Goal: Task Accomplishment & Management: Use online tool/utility

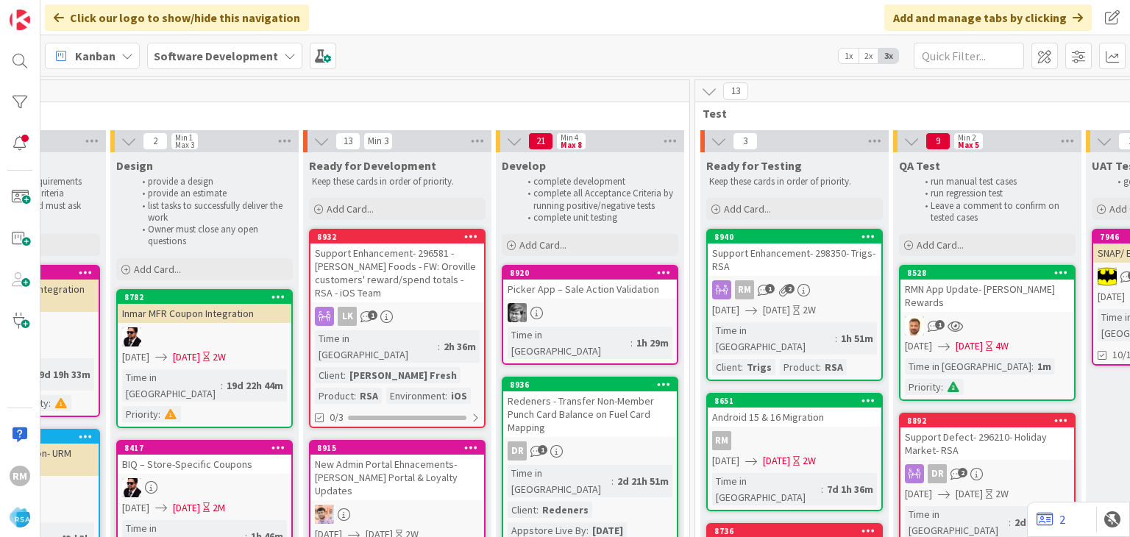
scroll to position [0, 1716]
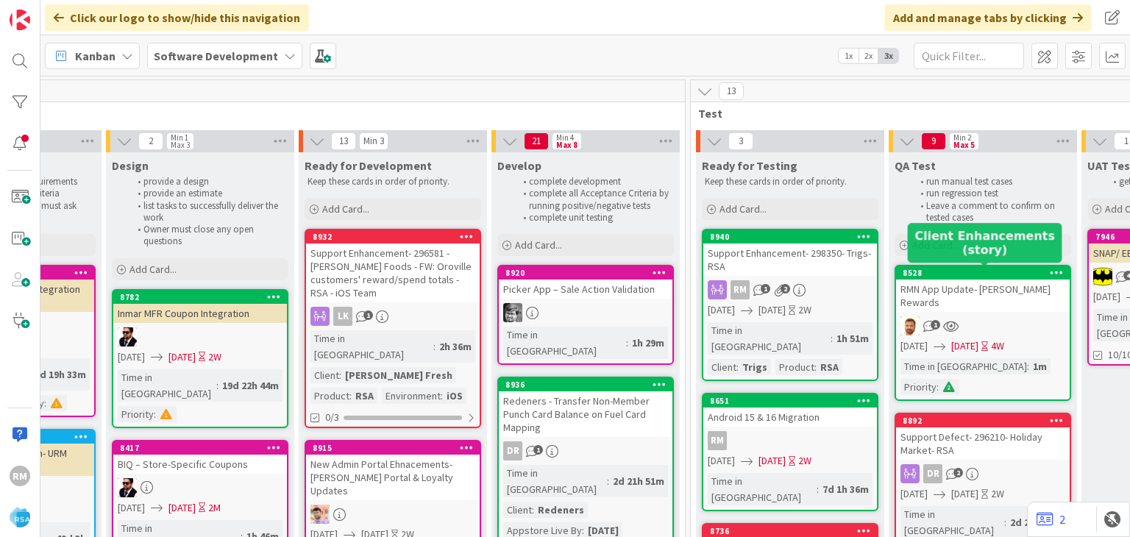
click at [952, 272] on div "8528" at bounding box center [986, 273] width 167 height 10
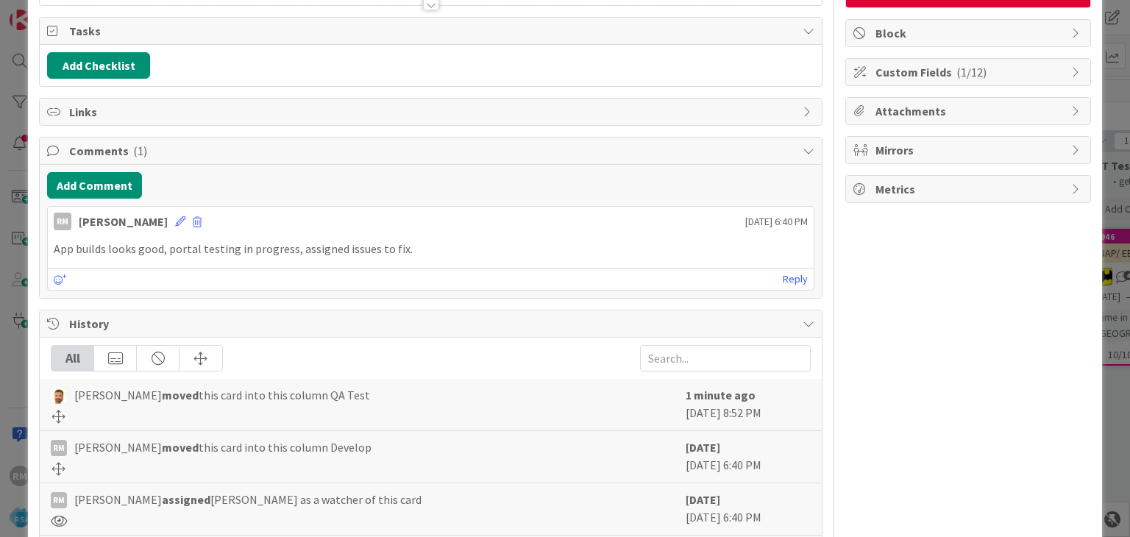
scroll to position [221, 0]
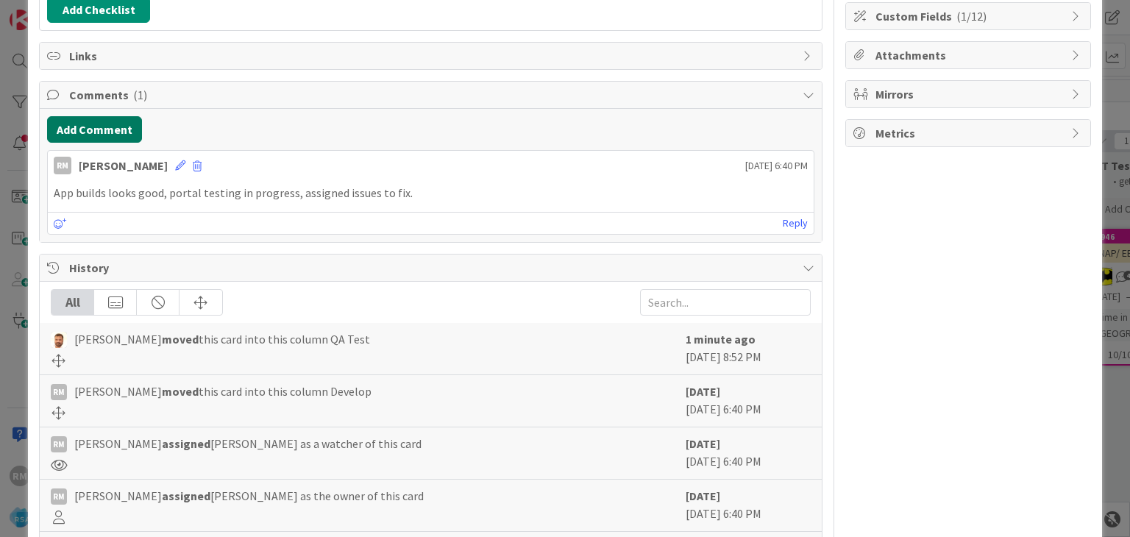
click at [78, 125] on button "Add Comment" at bounding box center [94, 129] width 95 height 26
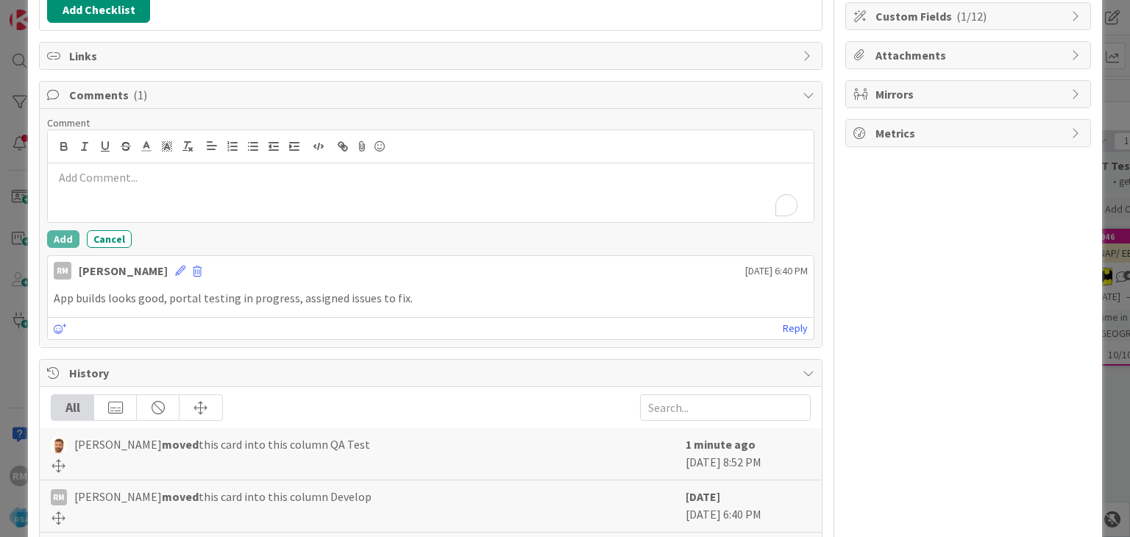
click at [148, 187] on div "To enrich screen reader interactions, please activate Accessibility in Grammarl…" at bounding box center [430, 192] width 765 height 59
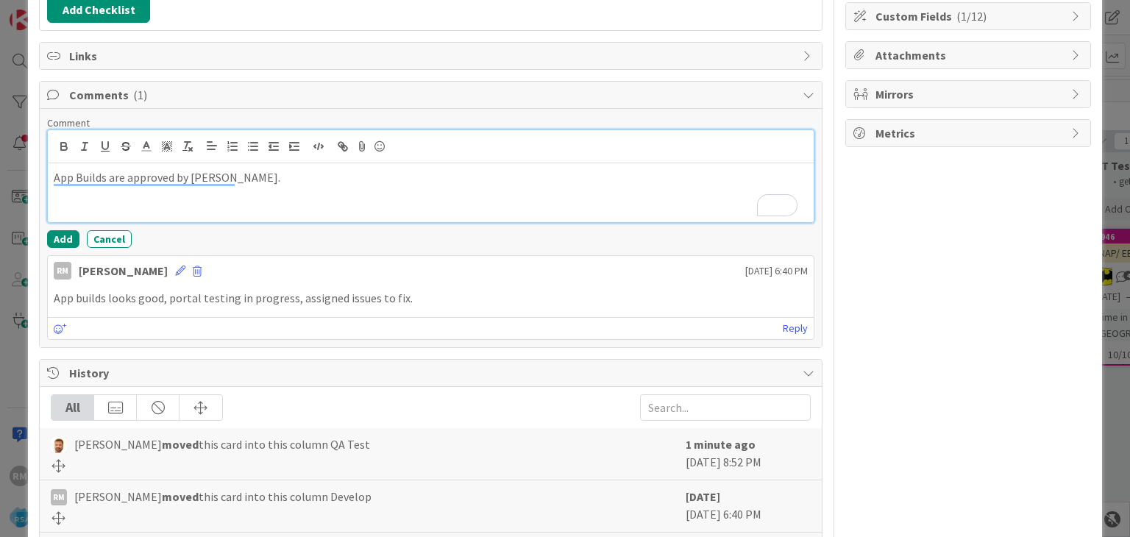
click at [280, 176] on p "App Builds are approved by [PERSON_NAME]." at bounding box center [431, 177] width 754 height 17
click at [56, 236] on button "Add" at bounding box center [63, 239] width 32 height 18
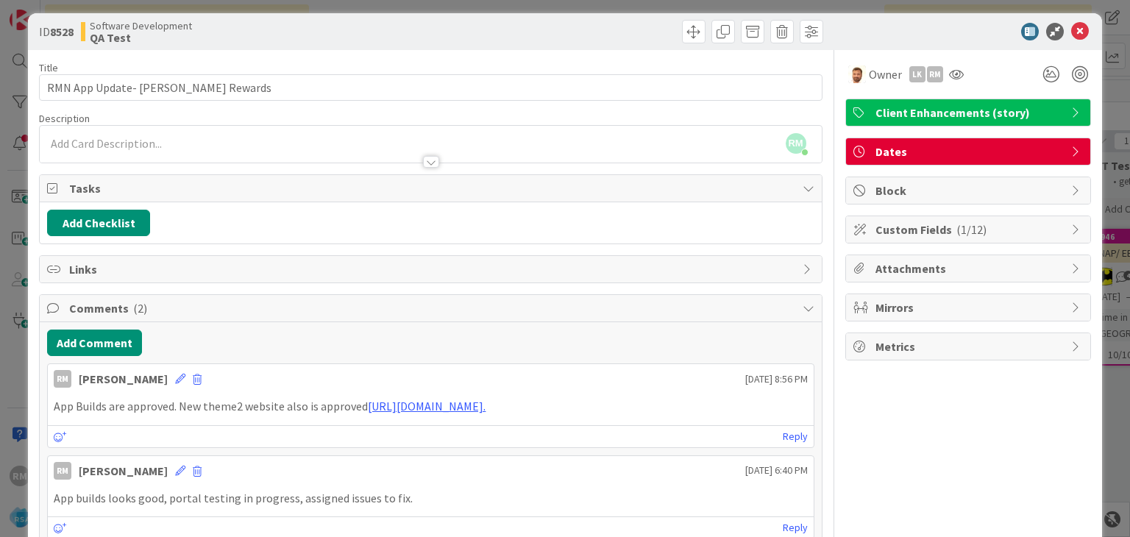
scroll to position [0, 0]
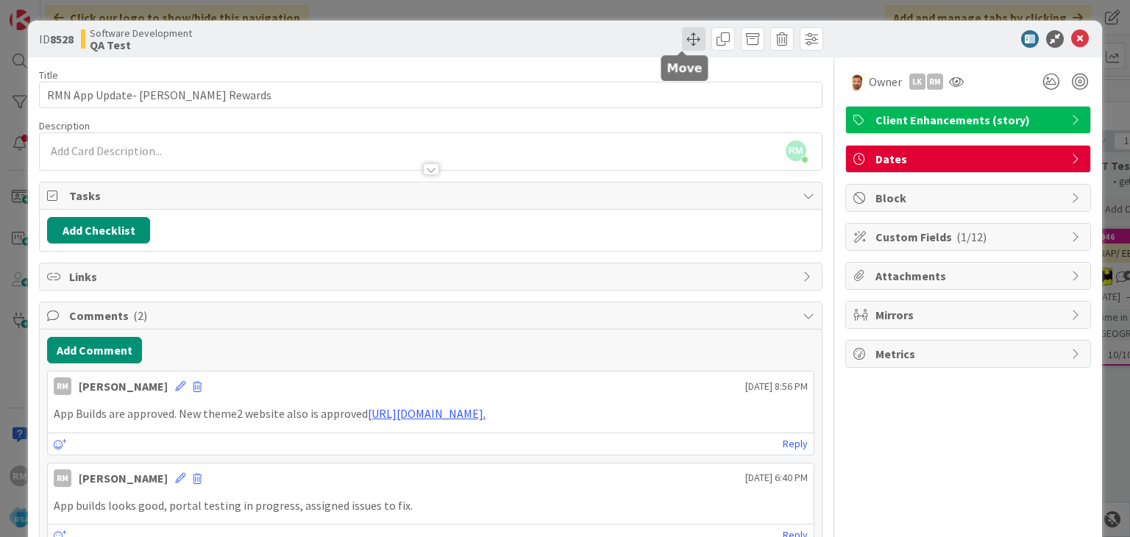
click at [682, 40] on span at bounding box center [694, 39] width 24 height 24
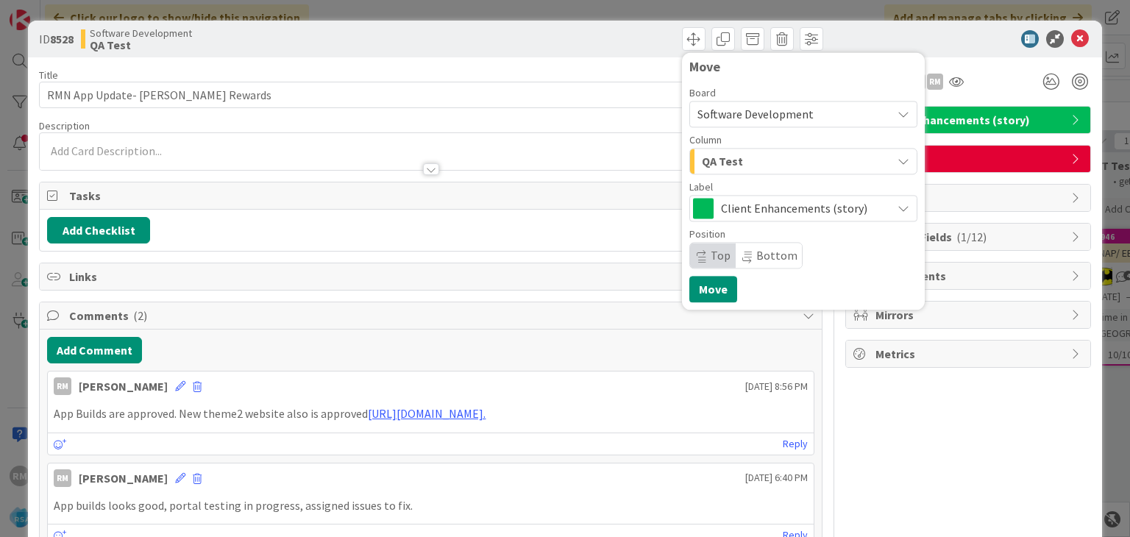
click at [735, 163] on div "QA Test" at bounding box center [795, 161] width 194 height 24
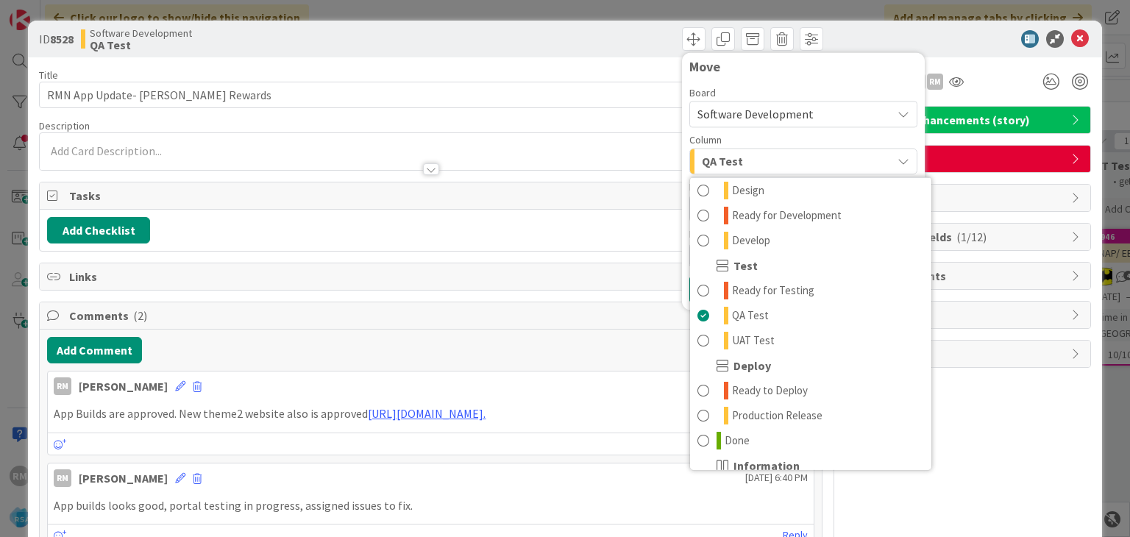
scroll to position [419, 0]
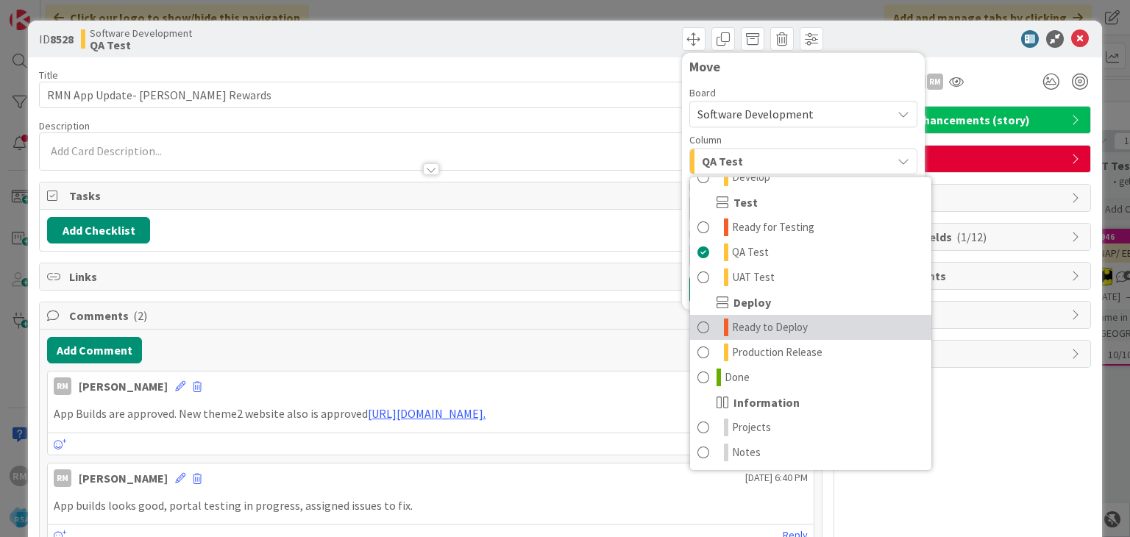
click at [771, 327] on span "Ready to Deploy" at bounding box center [770, 328] width 76 height 18
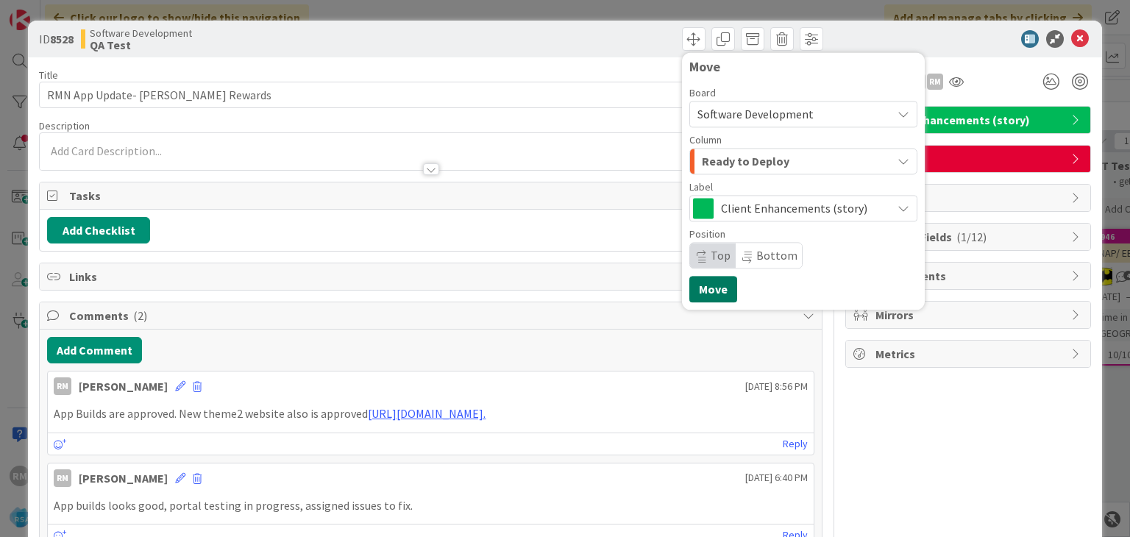
click at [700, 292] on button "Move" at bounding box center [714, 289] width 48 height 26
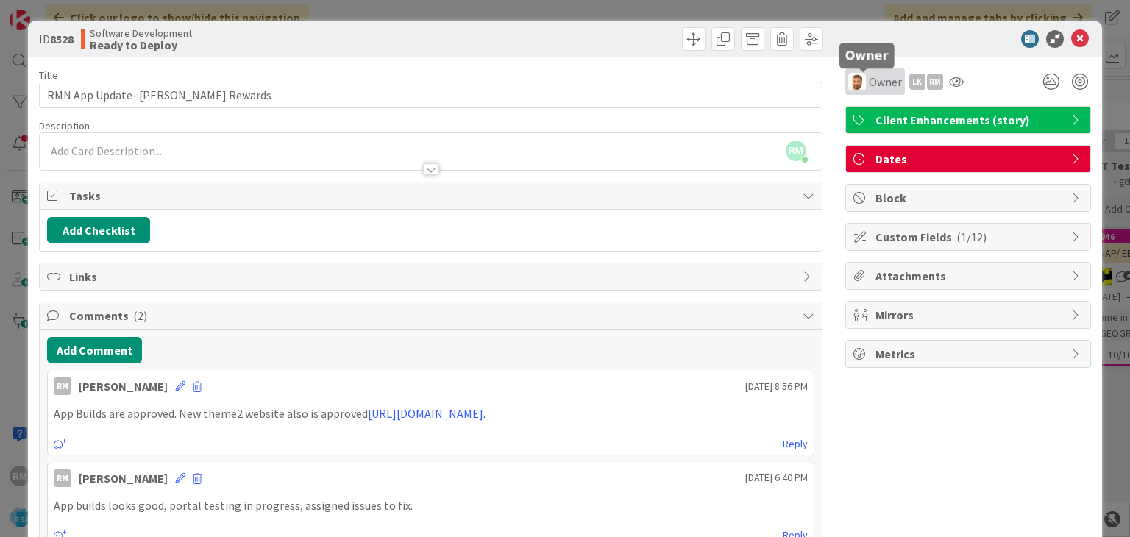
click at [871, 84] on span "Owner" at bounding box center [885, 82] width 33 height 18
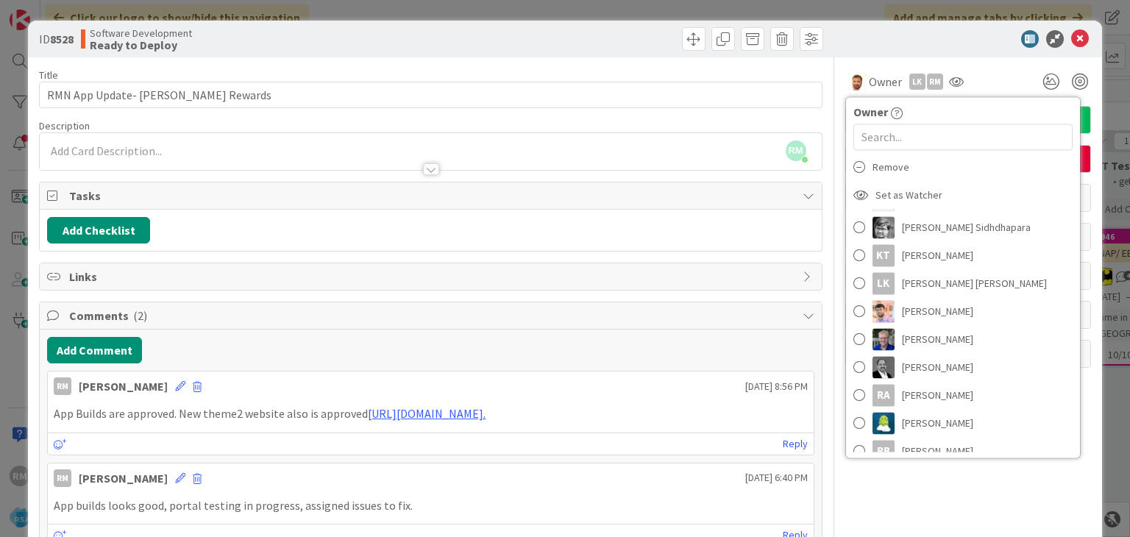
scroll to position [294, 0]
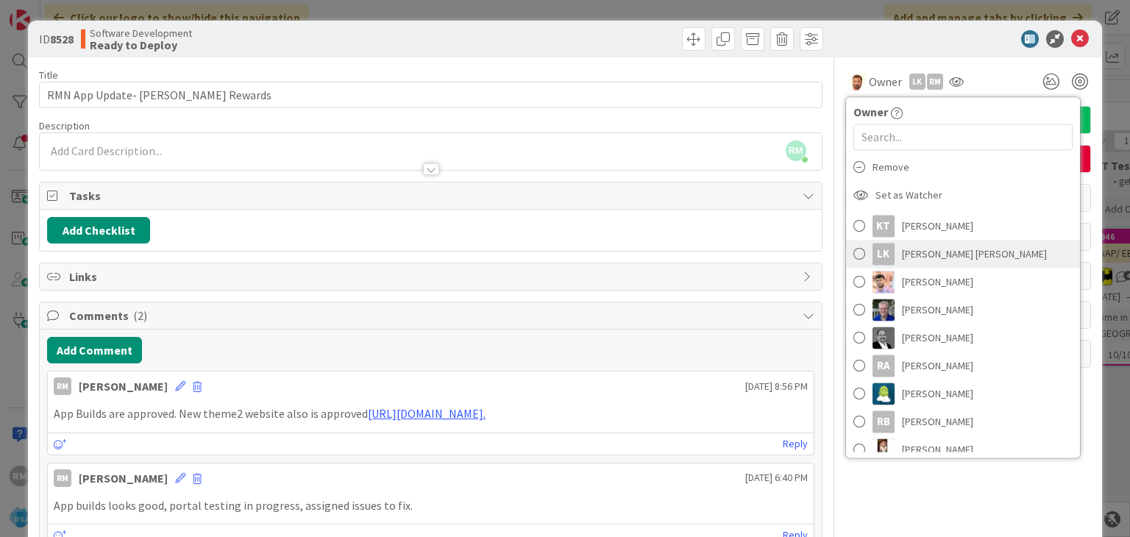
click at [854, 257] on span at bounding box center [860, 254] width 12 height 22
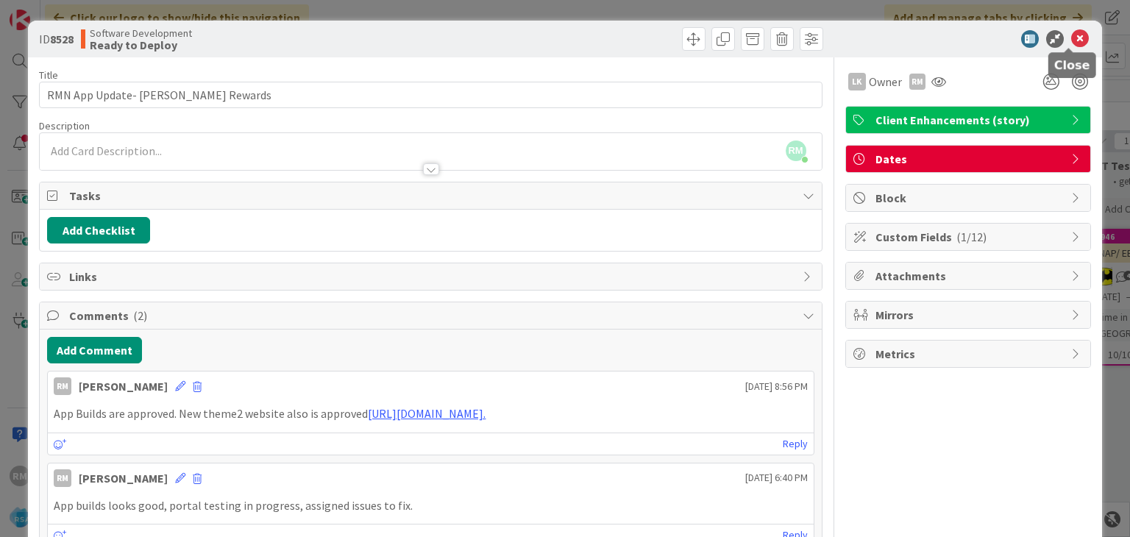
click at [1072, 36] on icon at bounding box center [1080, 39] width 18 height 18
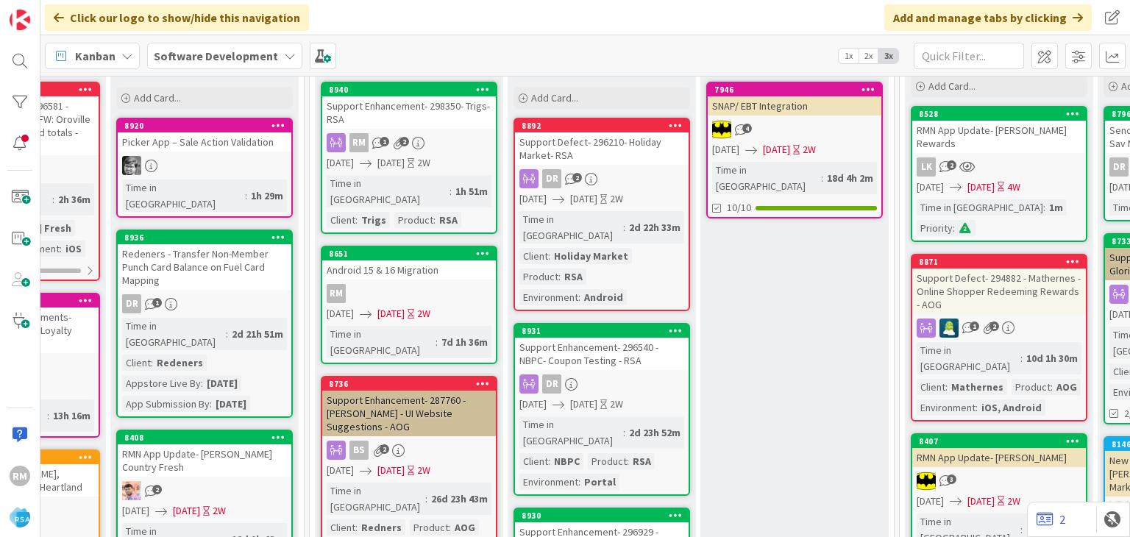
scroll to position [147, 2260]
